Goal: Task Accomplishment & Management: Manage account settings

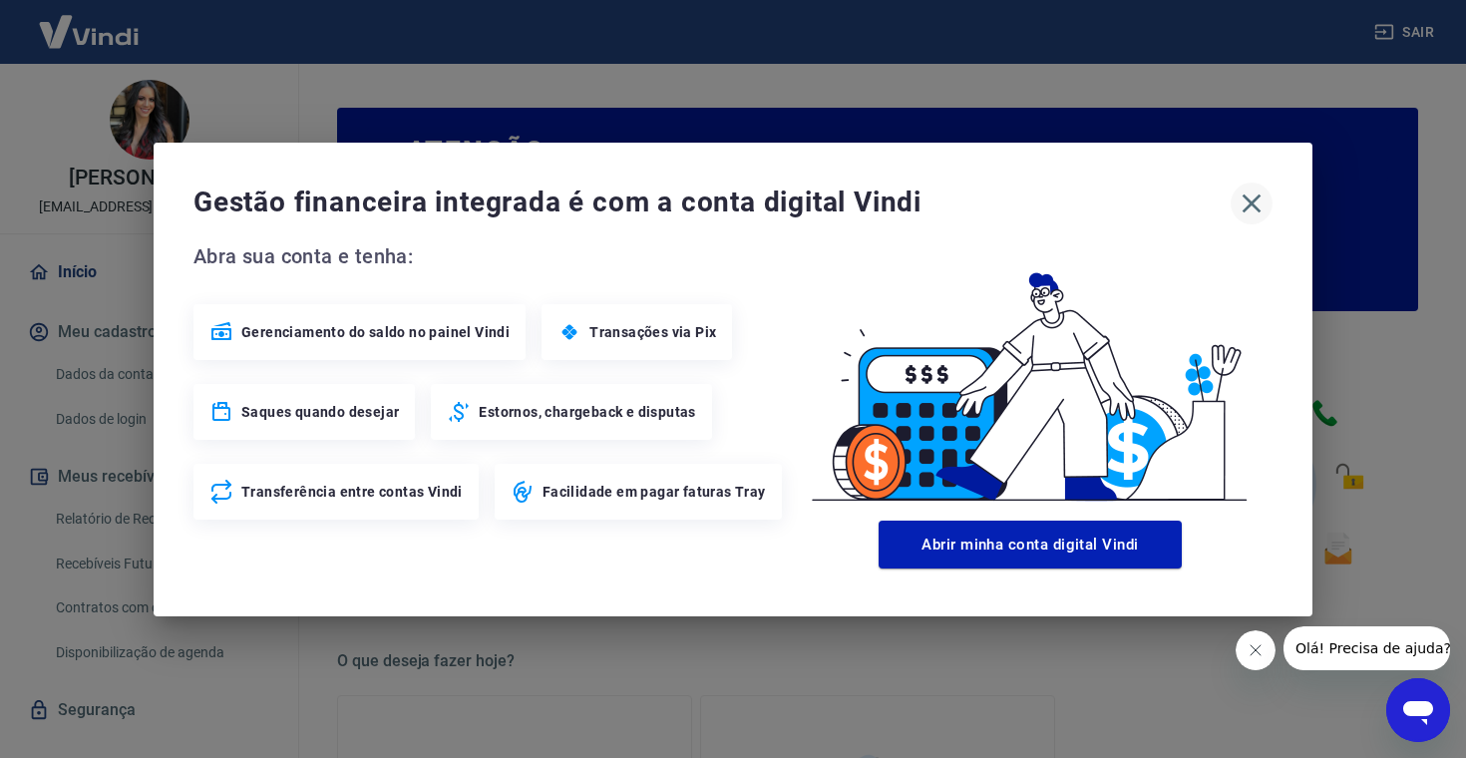
click at [1262, 202] on icon "button" at bounding box center [1251, 203] width 32 height 32
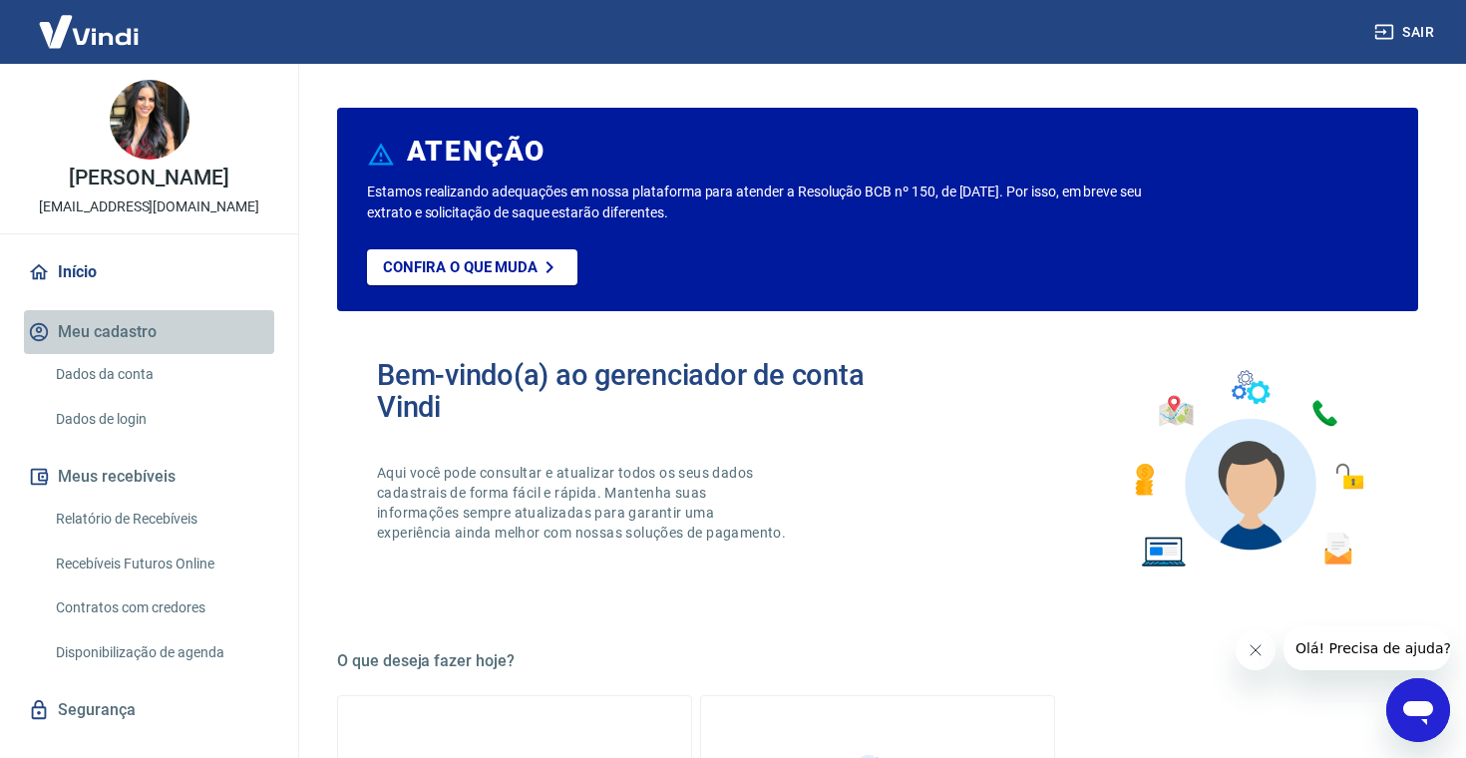
click at [132, 334] on button "Meu cadastro" at bounding box center [149, 332] width 250 height 44
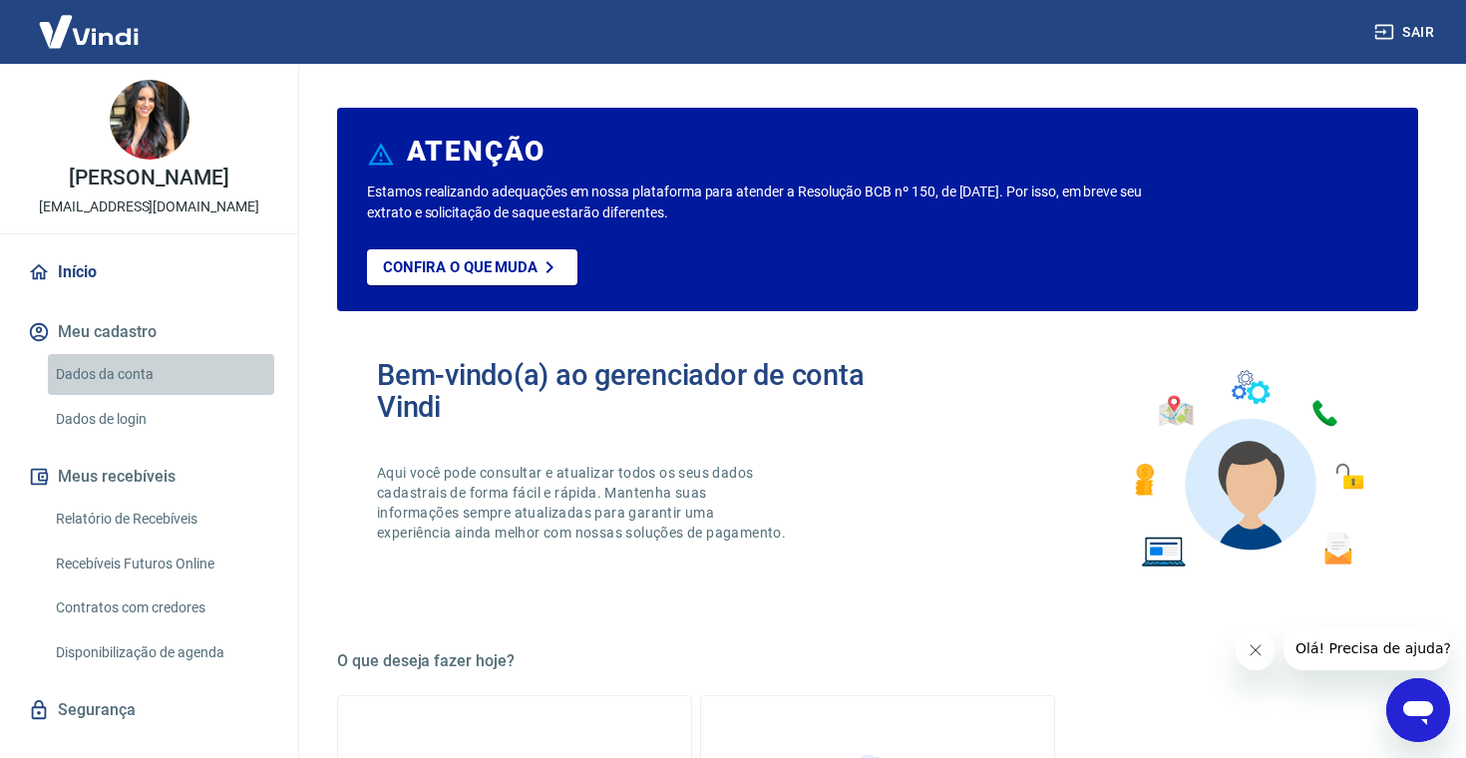
click at [133, 382] on link "Dados da conta" at bounding box center [161, 374] width 226 height 41
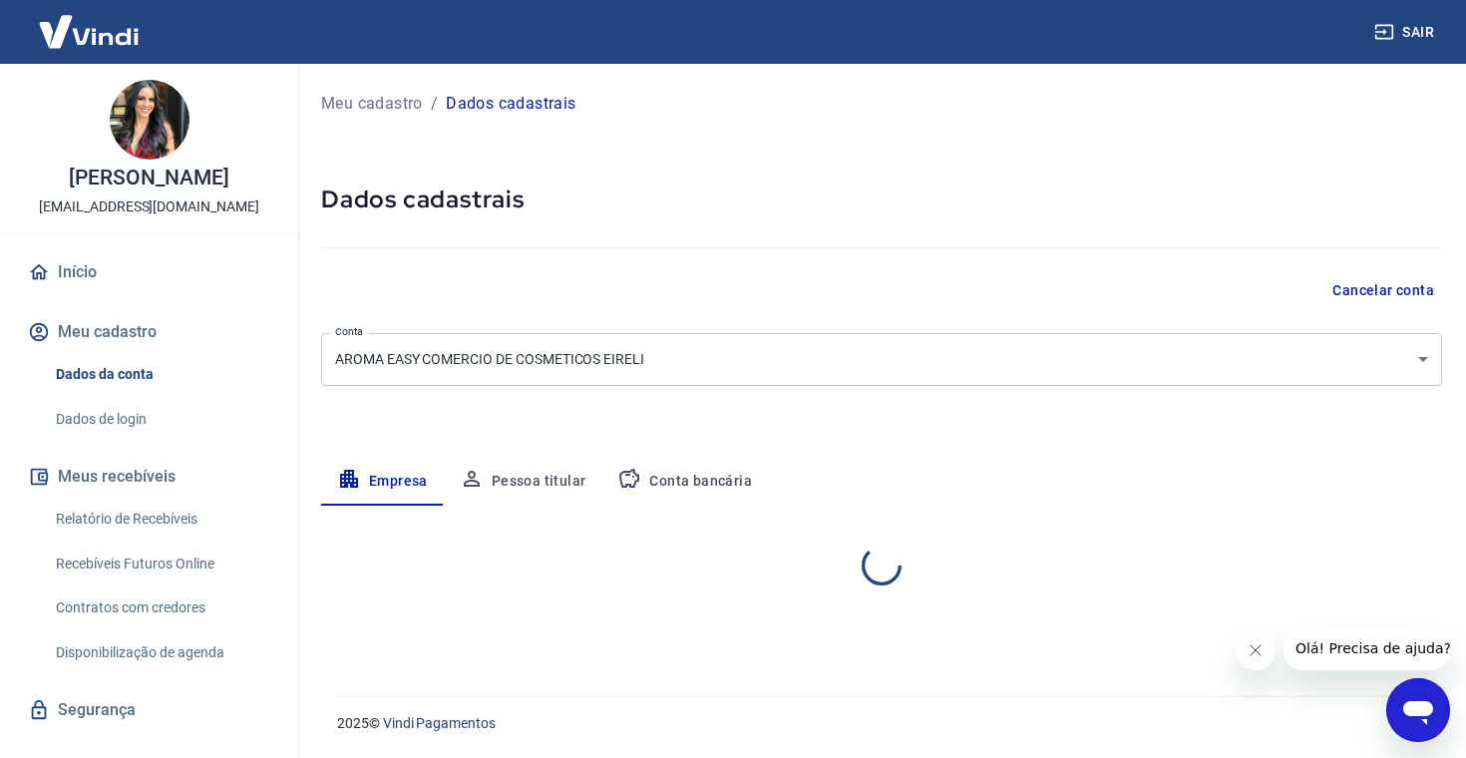
select select "GO"
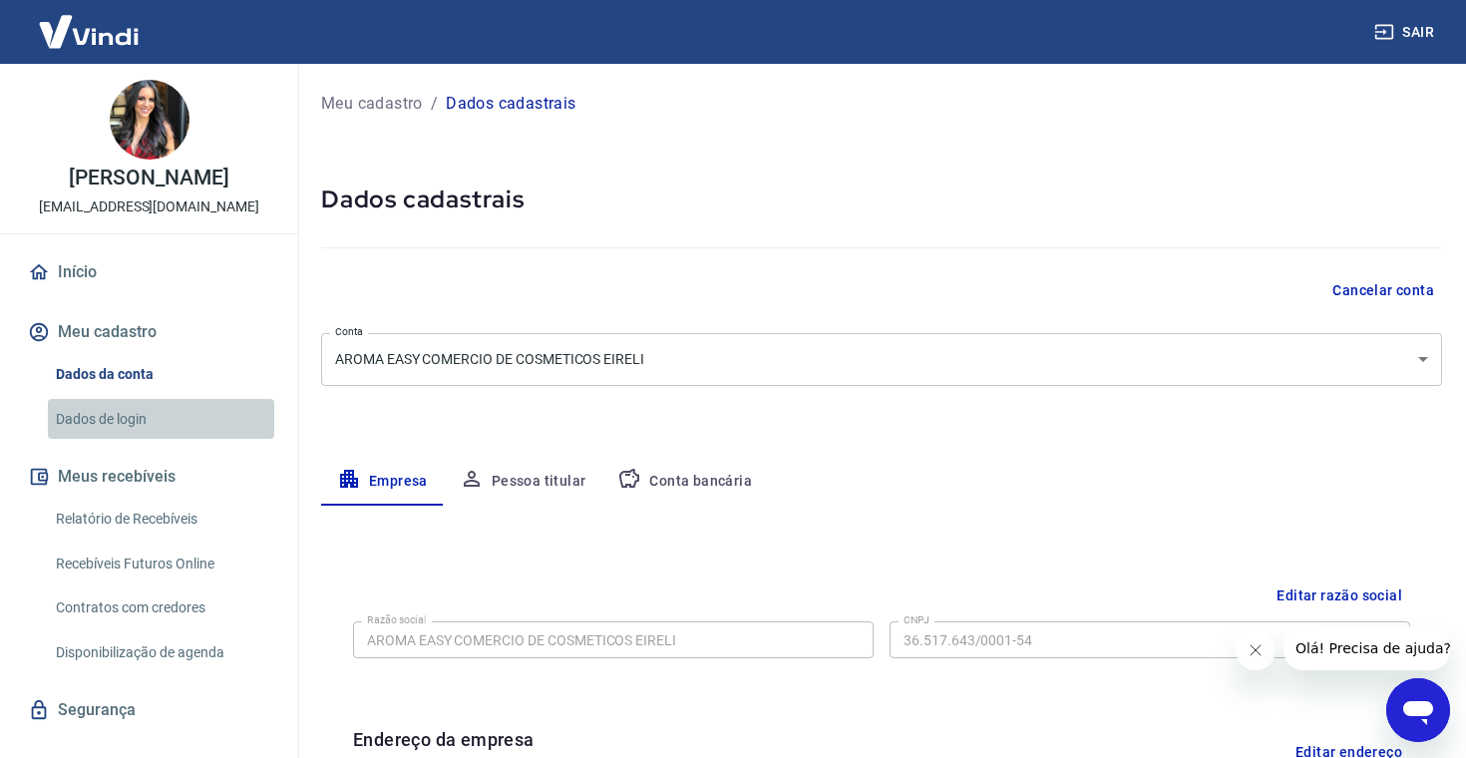
click at [134, 425] on link "Dados de login" at bounding box center [161, 419] width 226 height 41
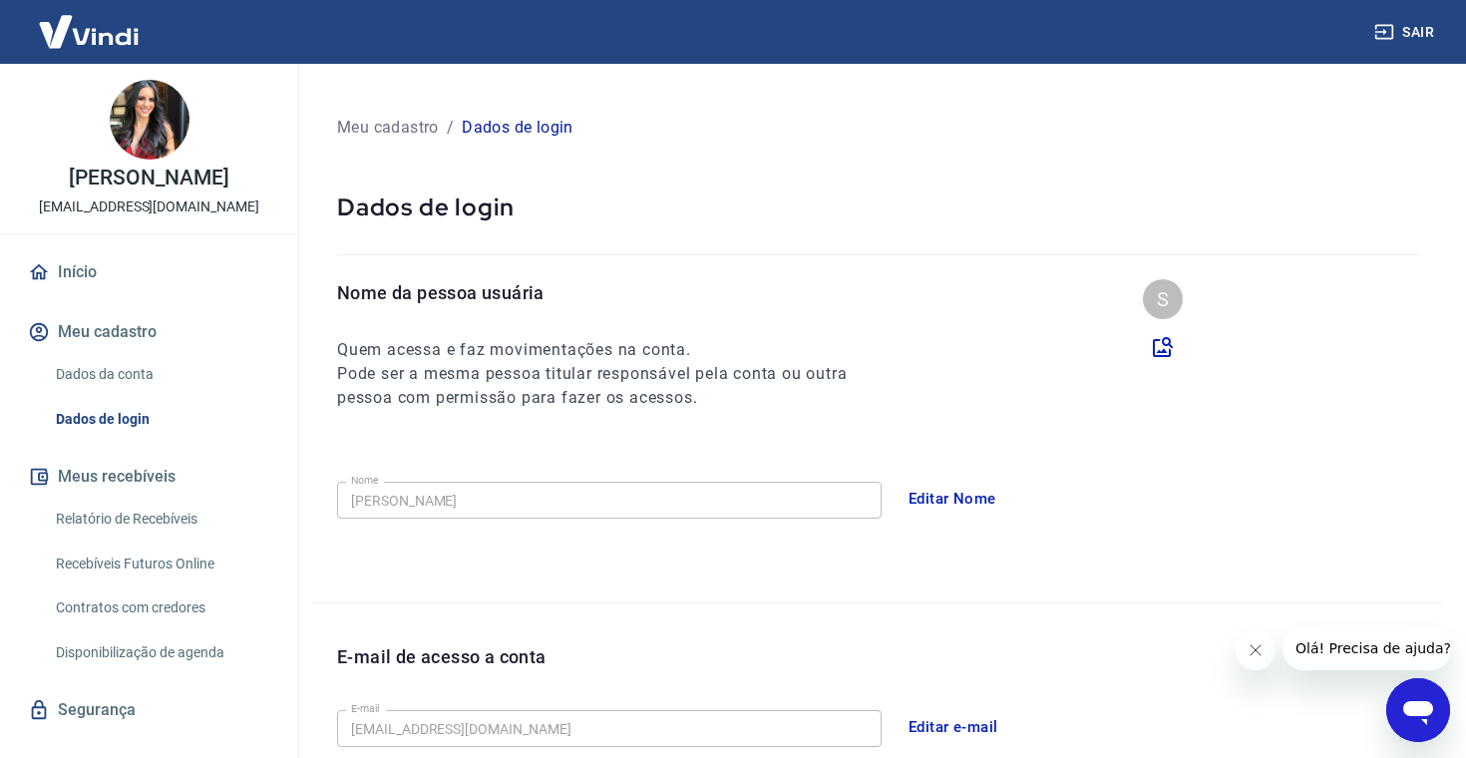
click at [128, 375] on link "Dados da conta" at bounding box center [161, 374] width 226 height 41
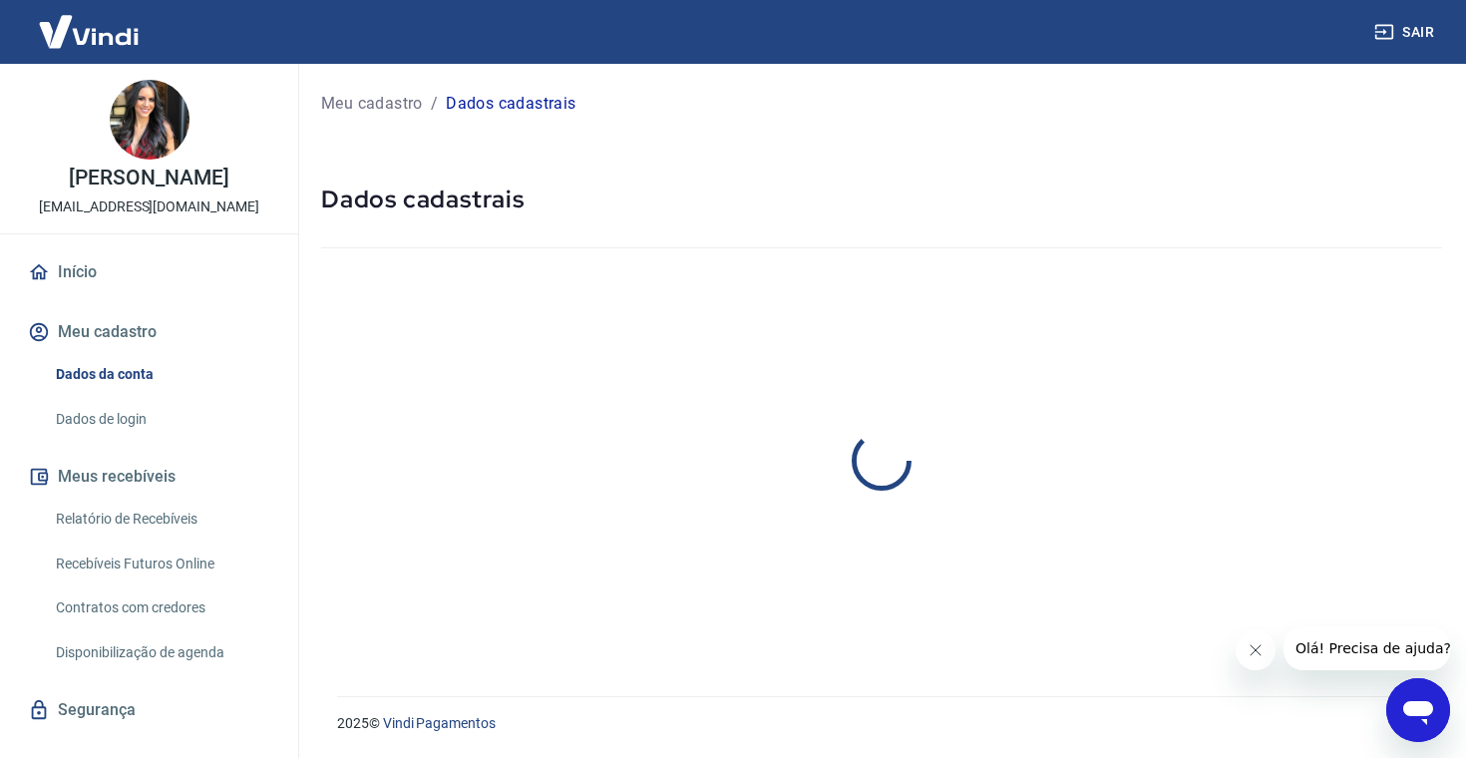
select select "GO"
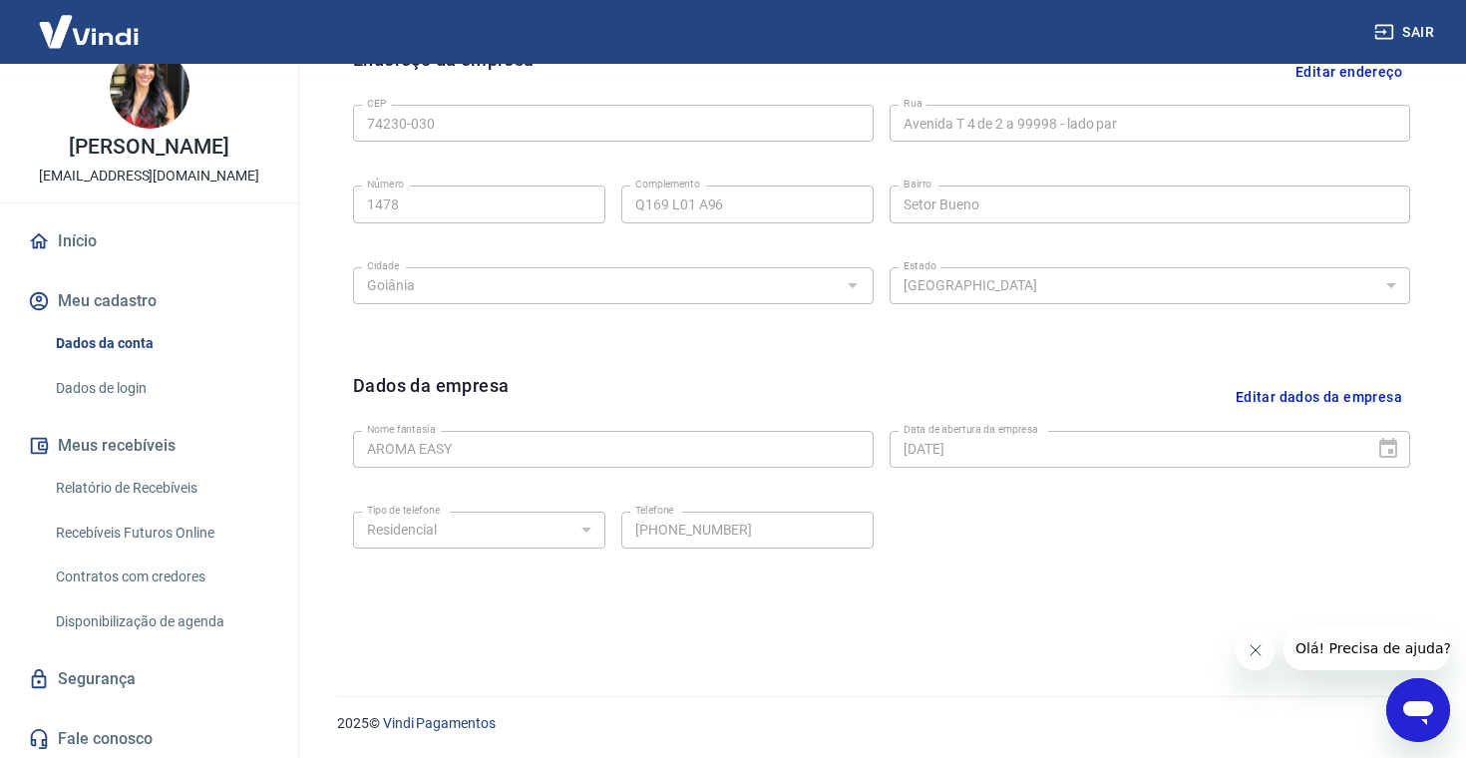
scroll to position [679, 0]
click at [111, 344] on link "Dados da conta" at bounding box center [161, 343] width 226 height 41
click at [108, 388] on link "Dados de login" at bounding box center [161, 388] width 226 height 41
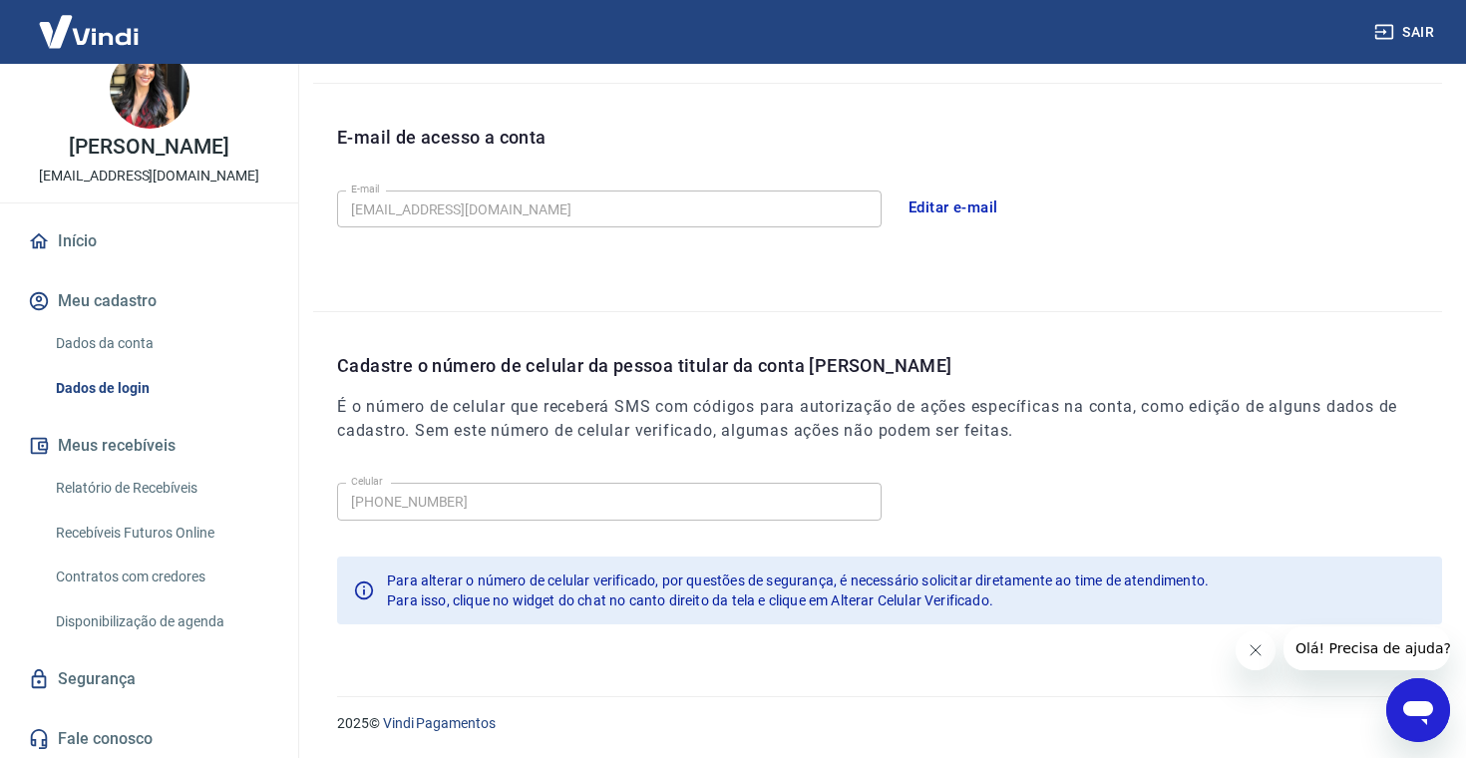
scroll to position [518, 0]
click at [102, 453] on button "Meus recebíveis" at bounding box center [149, 446] width 250 height 44
click at [99, 483] on link "Relatório de Recebíveis" at bounding box center [161, 488] width 226 height 41
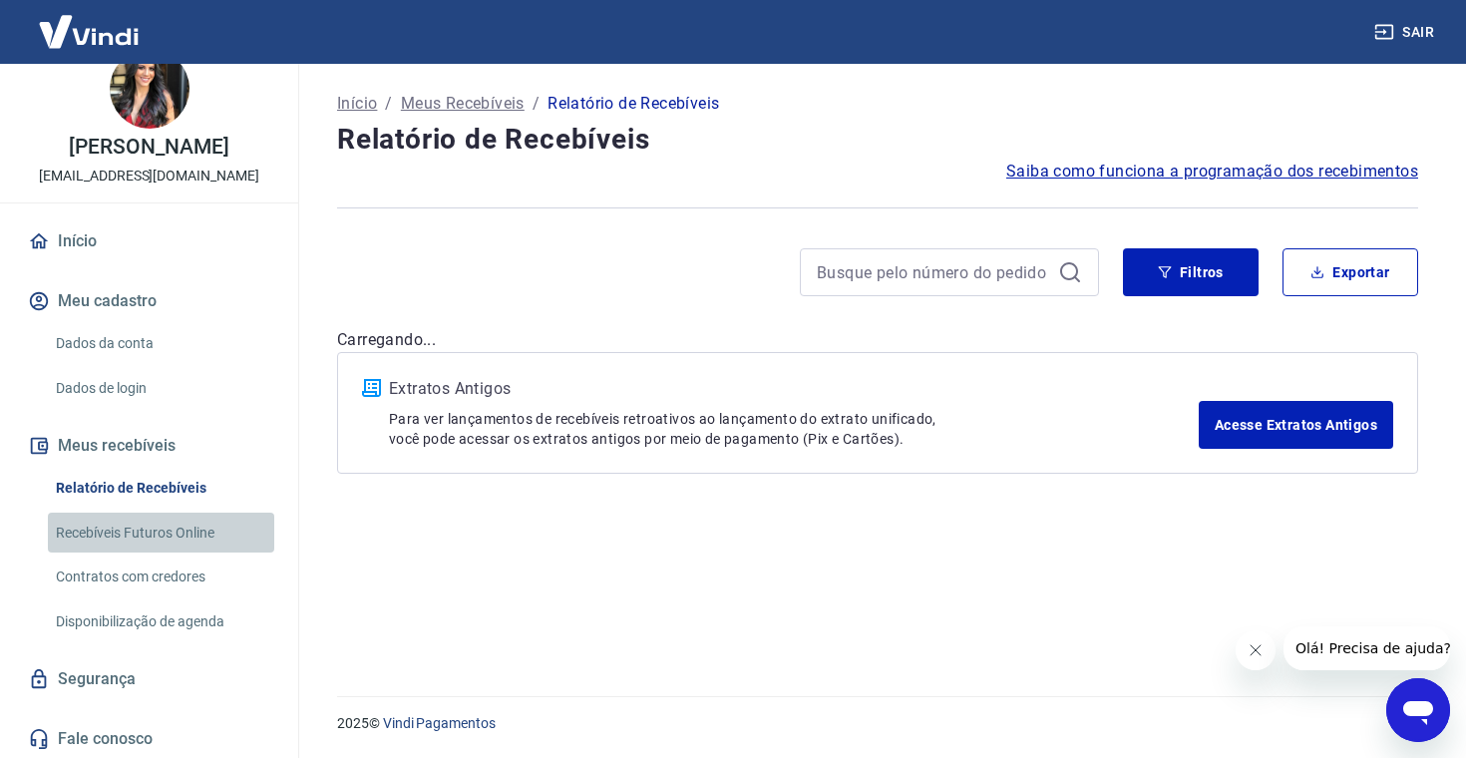
click at [76, 526] on link "Recebíveis Futuros Online" at bounding box center [161, 532] width 226 height 41
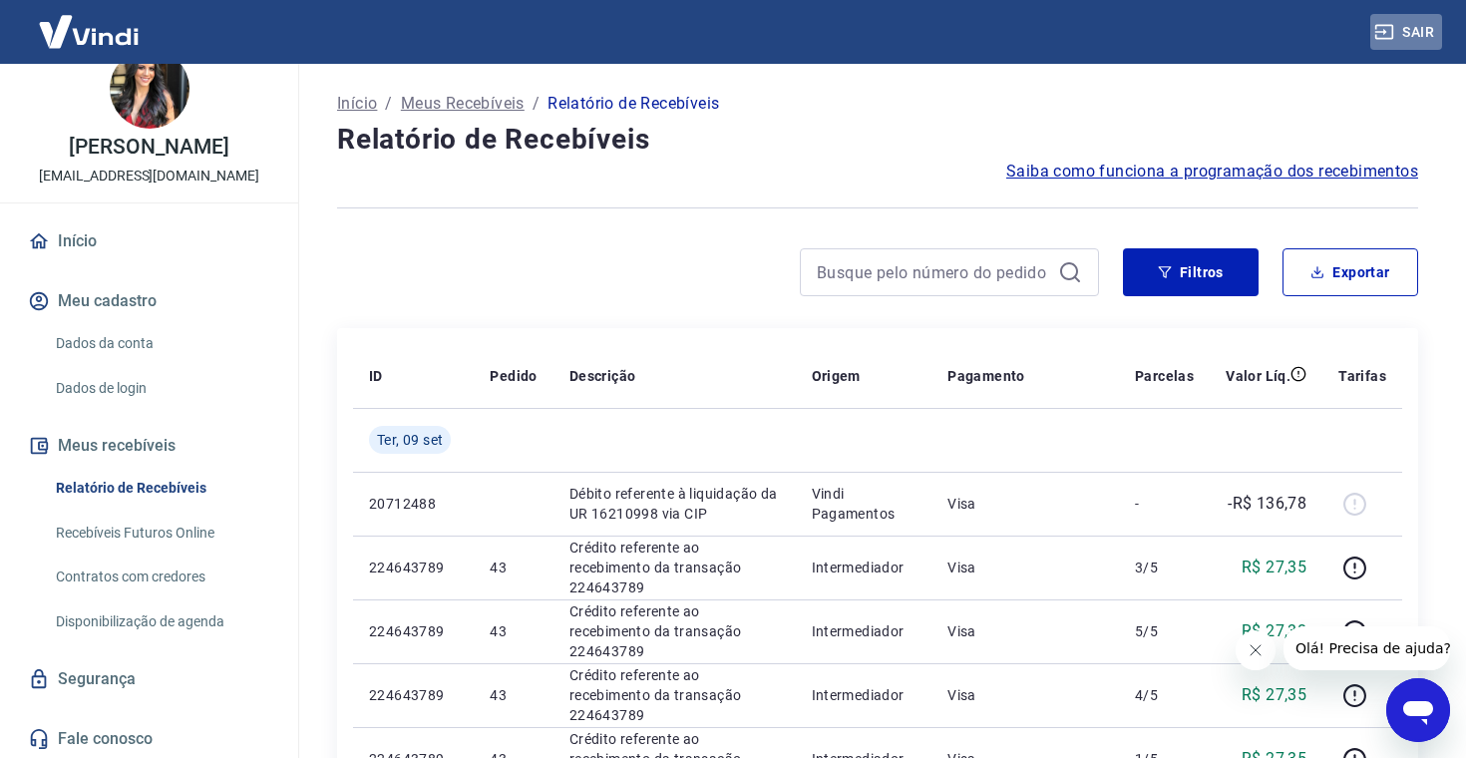
click at [1425, 36] on button "Sair" at bounding box center [1406, 32] width 72 height 37
